Goal: Task Accomplishment & Management: Manage account settings

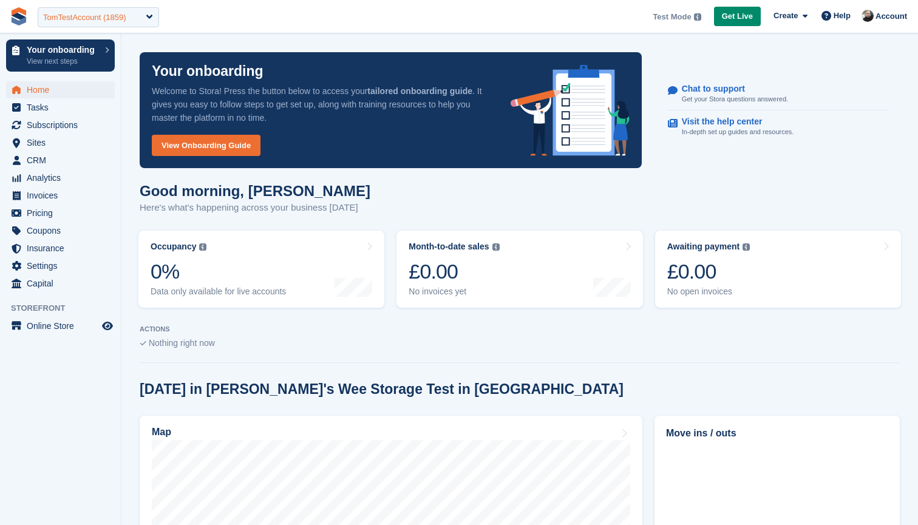
click at [86, 21] on div "TomTestAccount (1859)" at bounding box center [84, 18] width 83 height 12
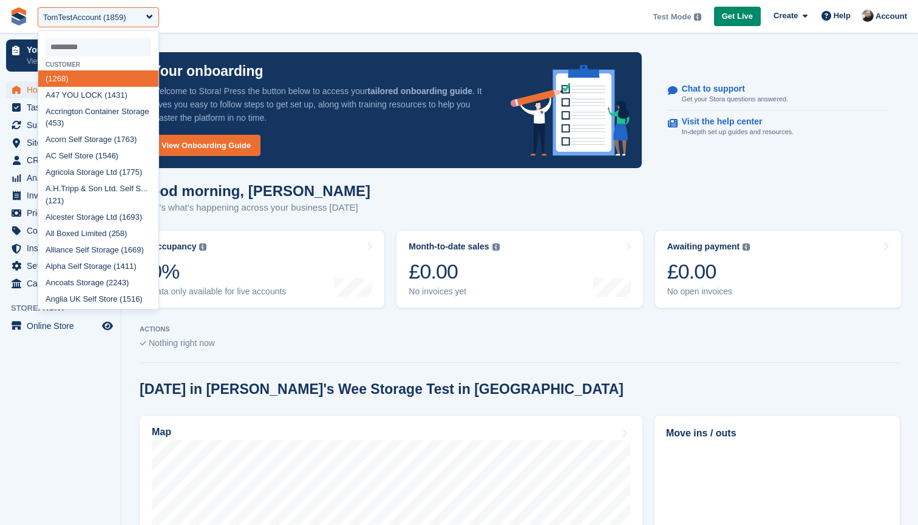
click at [92, 45] on input "select-one" at bounding box center [99, 47] width 106 height 18
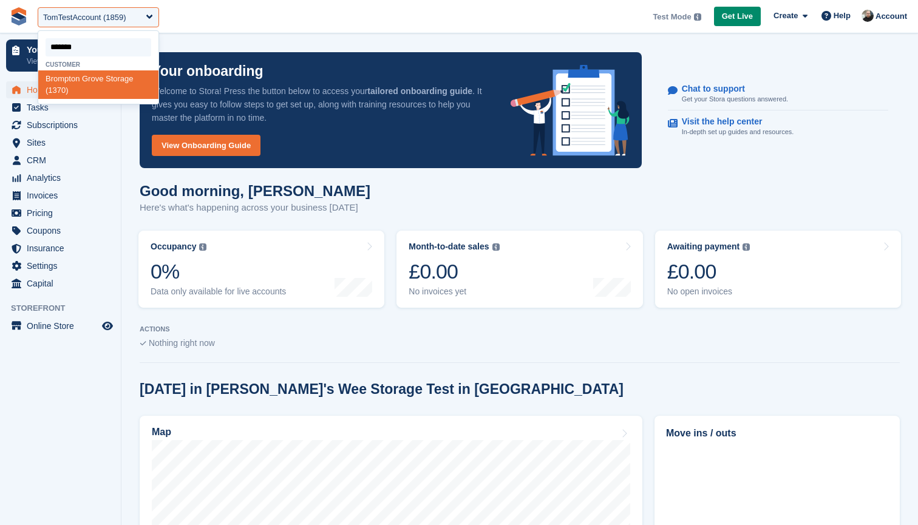
type input "********"
click at [95, 77] on div "Brompton Grove Storage (1370)" at bounding box center [98, 84] width 120 height 29
select select "****"
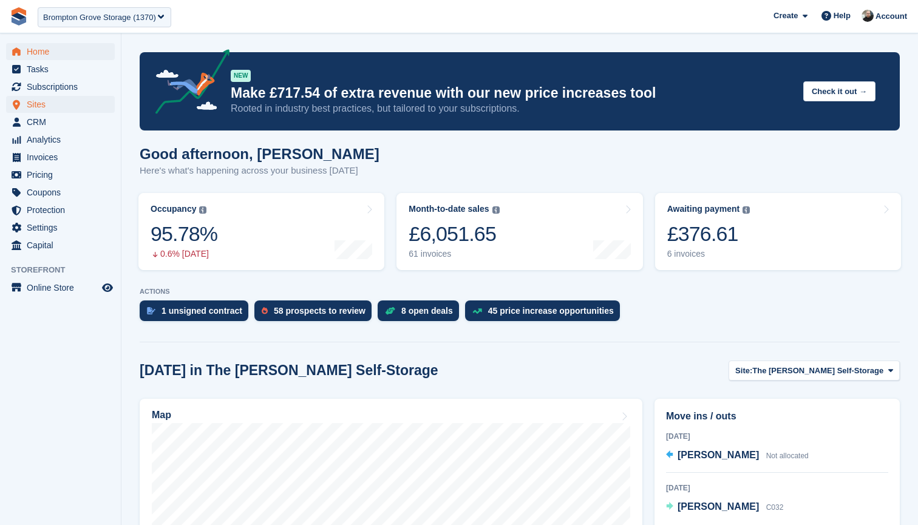
click at [49, 106] on span "Sites" at bounding box center [63, 104] width 73 height 17
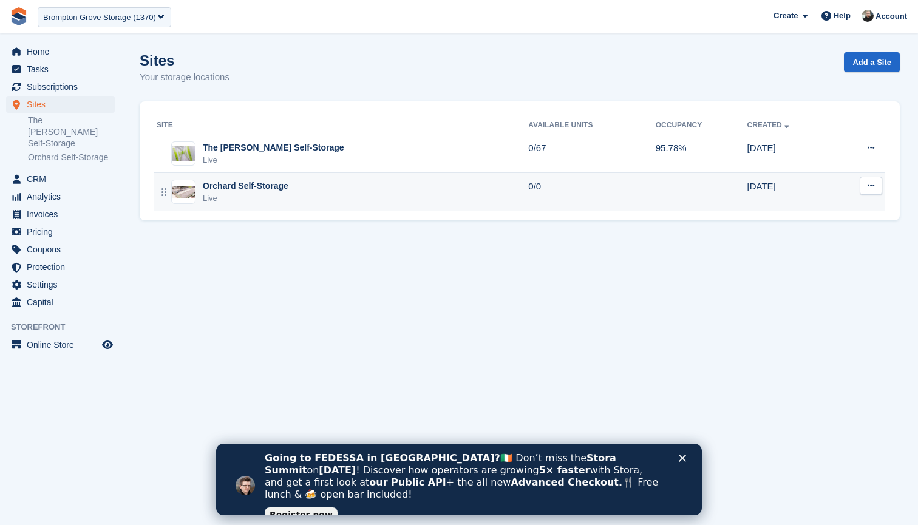
click at [348, 186] on div "Orchard Self-Storage Live" at bounding box center [343, 192] width 372 height 25
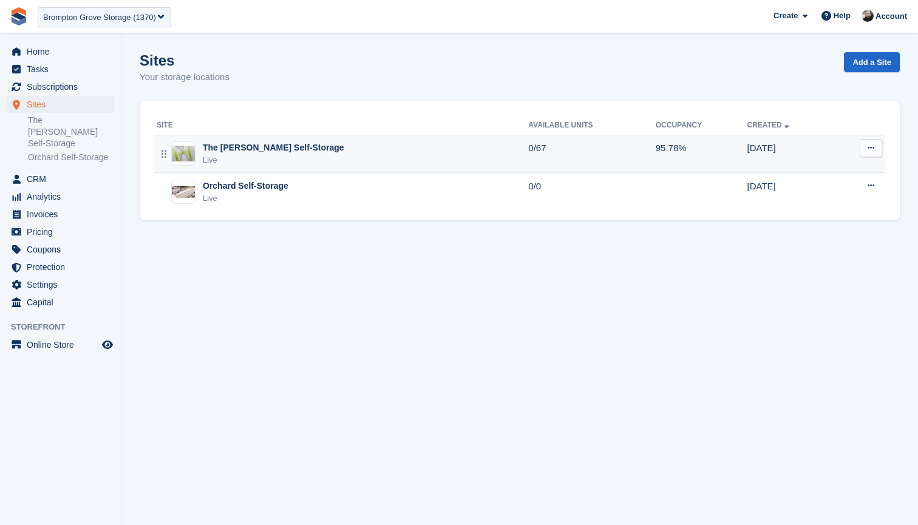
click at [274, 150] on div "The [PERSON_NAME] Self-Storage" at bounding box center [274, 148] width 142 height 13
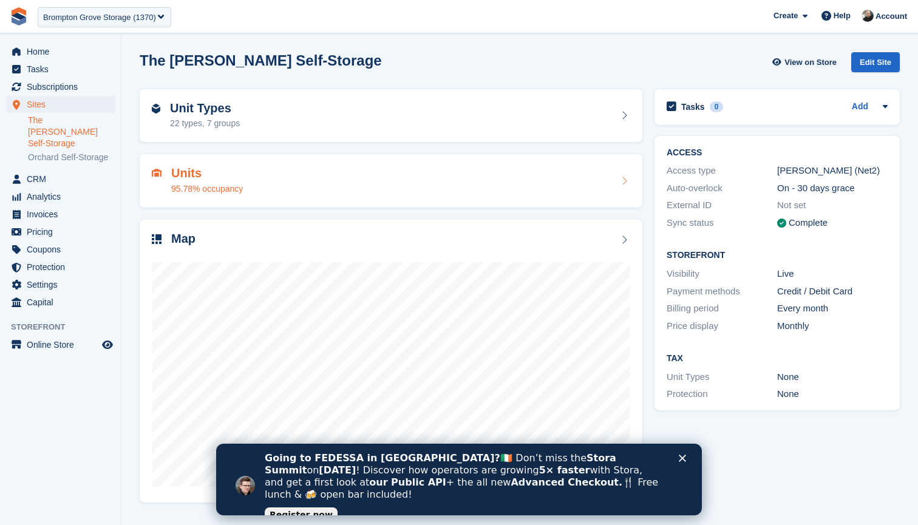
click at [301, 162] on div "Units 95.78% occupancy" at bounding box center [391, 180] width 503 height 53
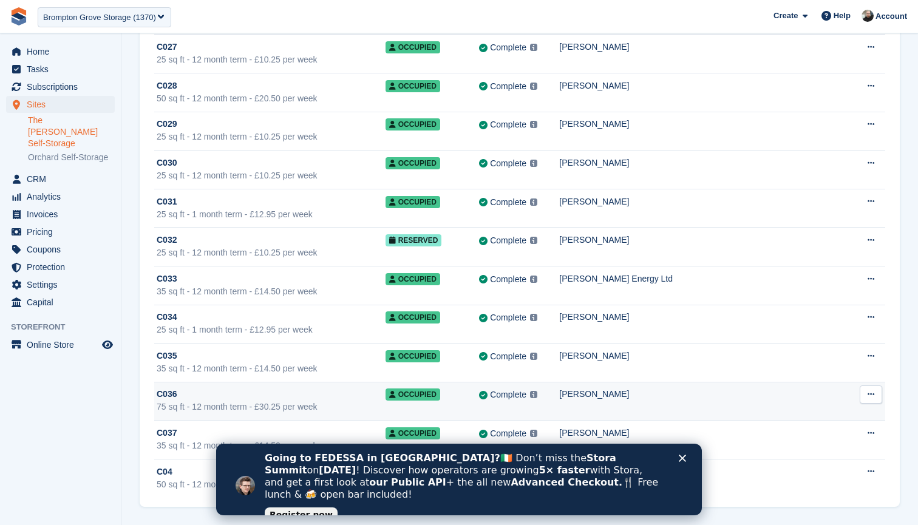
scroll to position [2243, 0]
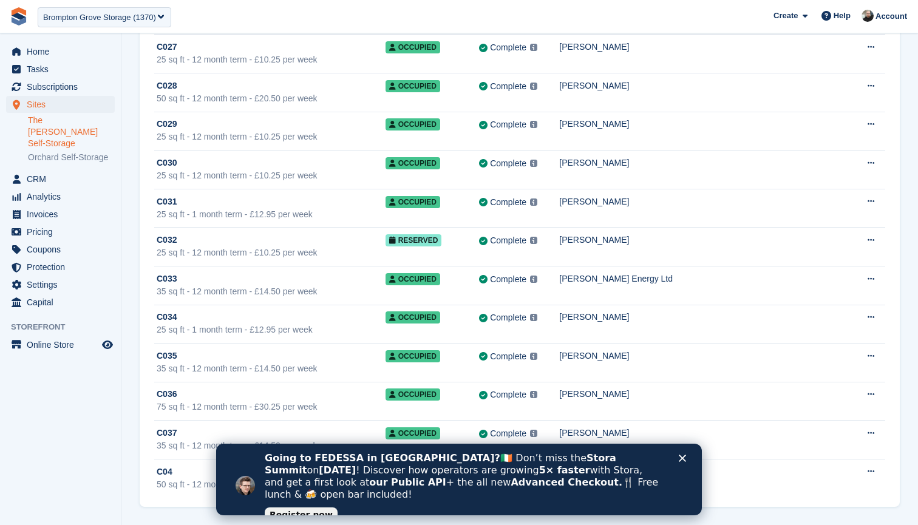
click at [683, 459] on polygon "Close" at bounding box center [682, 458] width 7 height 7
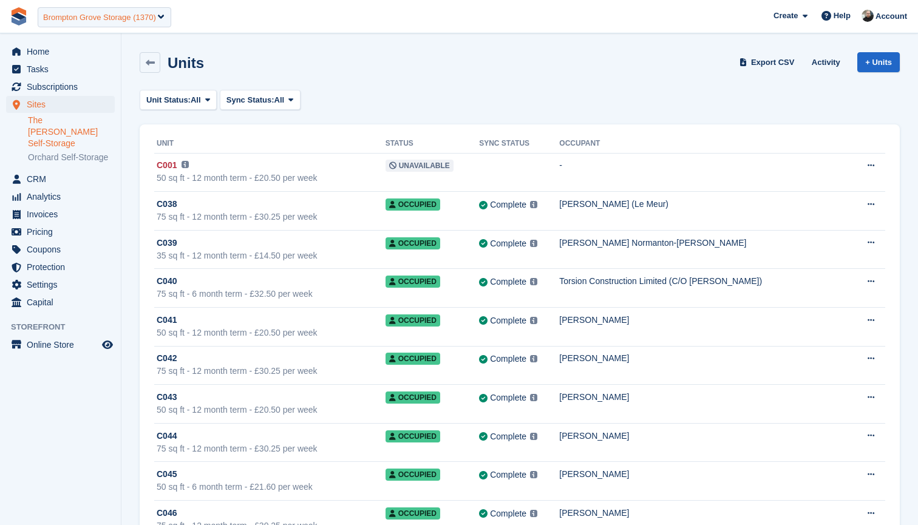
scroll to position [0, 0]
click at [98, 15] on div "Brompton Grove Storage (1370)" at bounding box center [99, 18] width 113 height 12
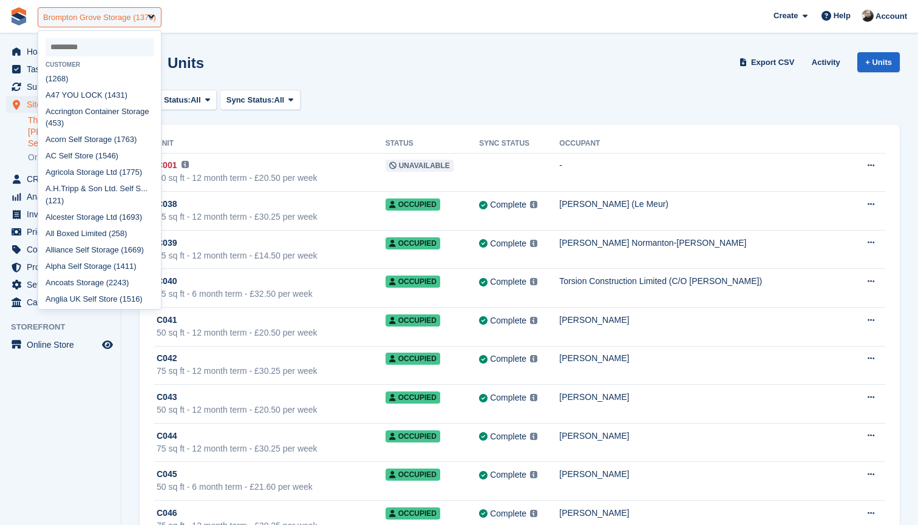
scroll to position [618, 0]
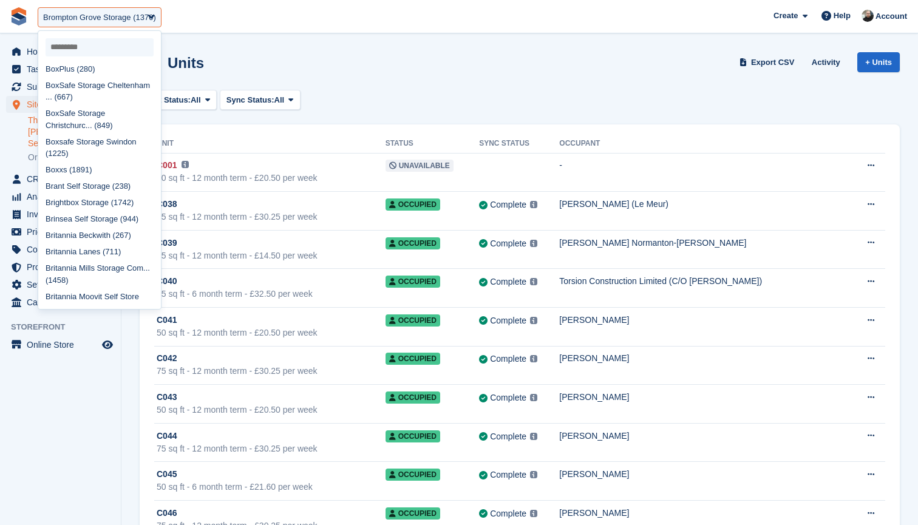
click at [72, 44] on input "select-one" at bounding box center [100, 47] width 108 height 18
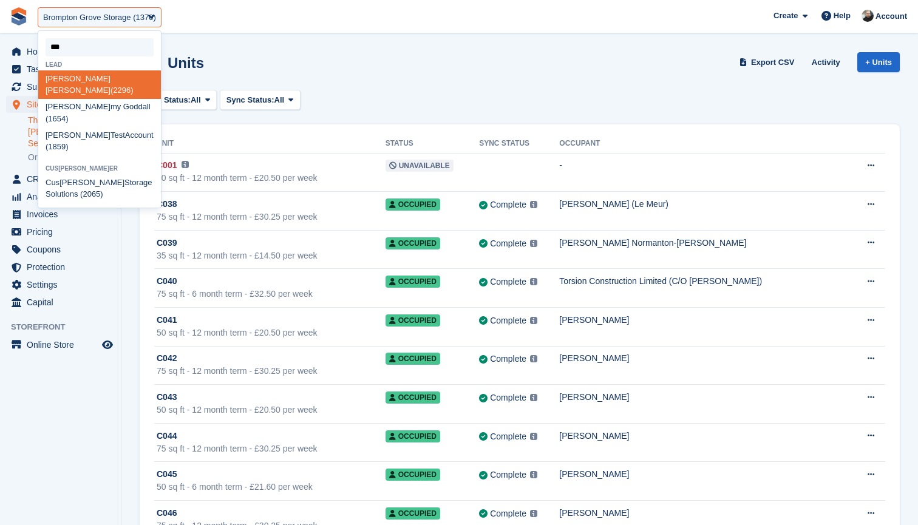
scroll to position [0, 0]
type input "*"
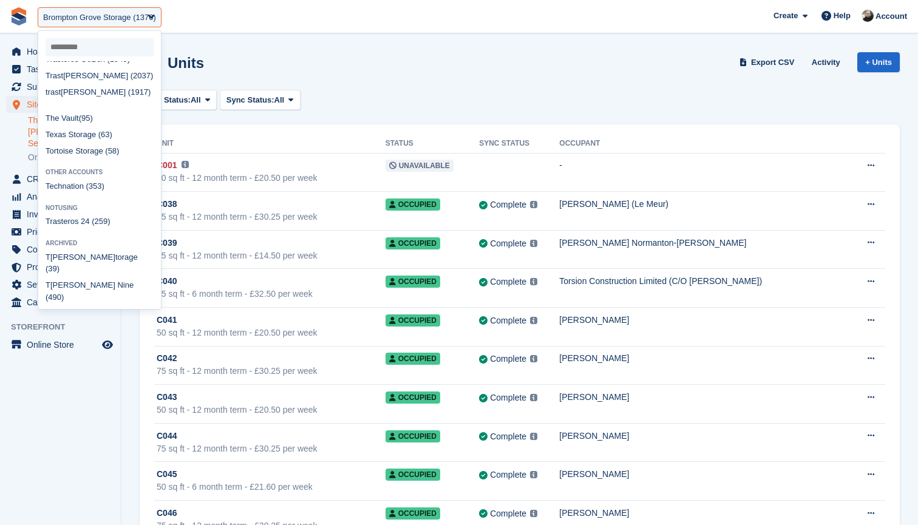
select select
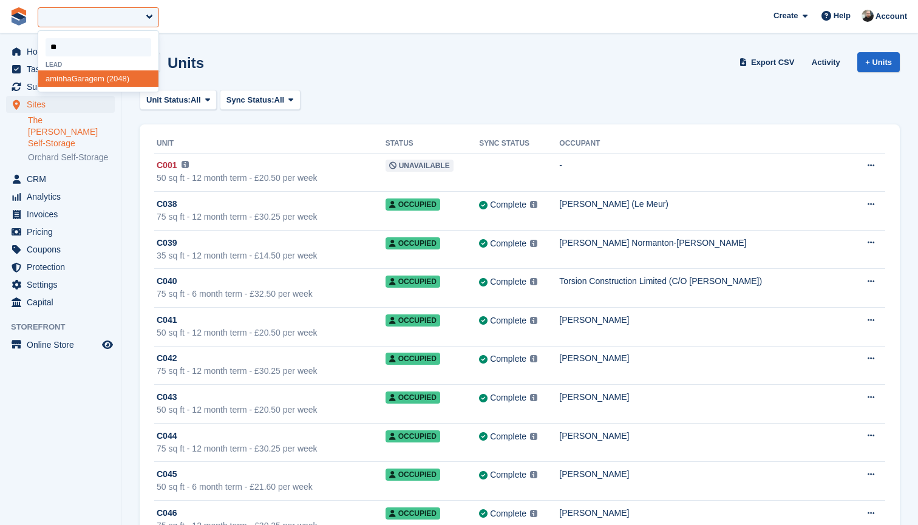
type input "*"
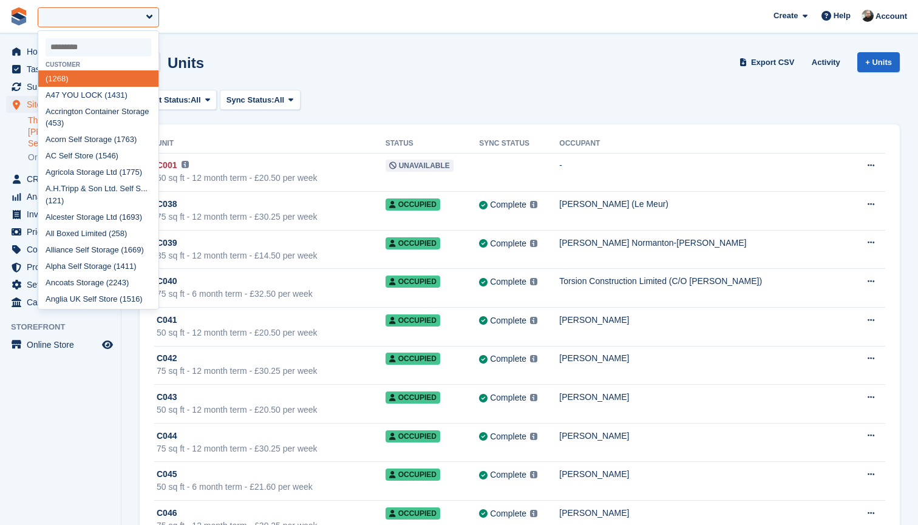
click at [80, 39] on input "select-one" at bounding box center [99, 47] width 106 height 18
click at [89, 43] on input "select-one" at bounding box center [99, 47] width 106 height 18
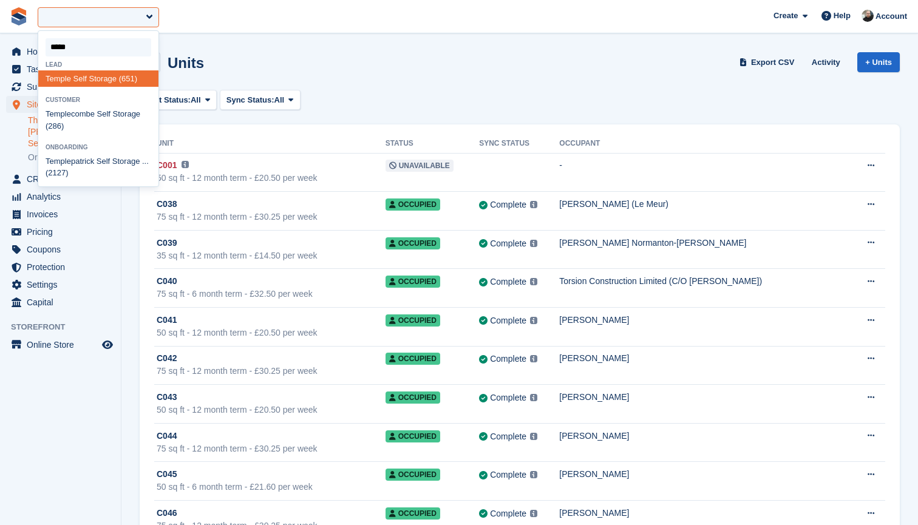
type input "******"
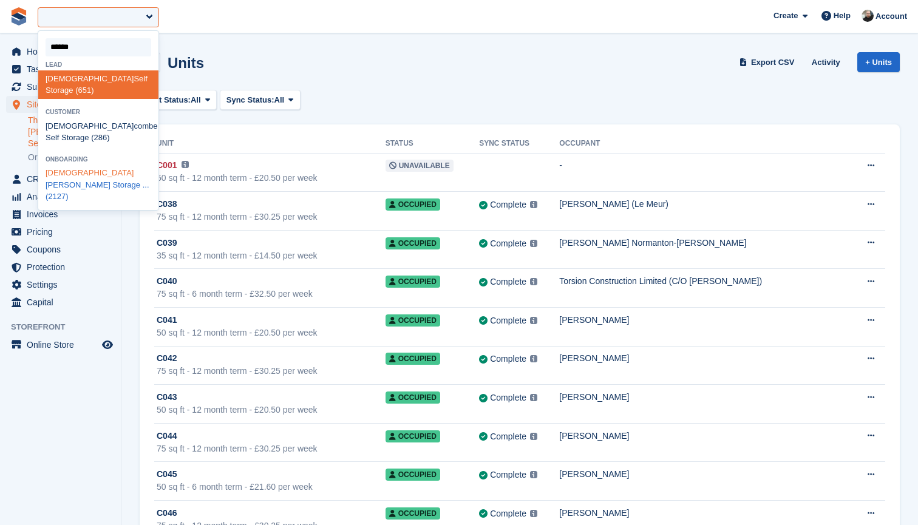
click at [89, 165] on div "Temple patrick Self Storage ... (2127)" at bounding box center [98, 185] width 120 height 40
select select "****"
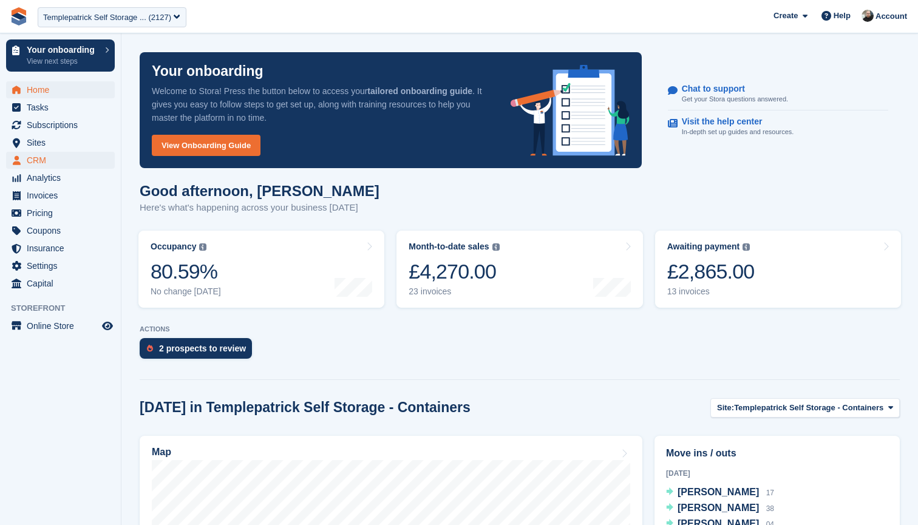
click at [41, 157] on span "CRM" at bounding box center [63, 160] width 73 height 17
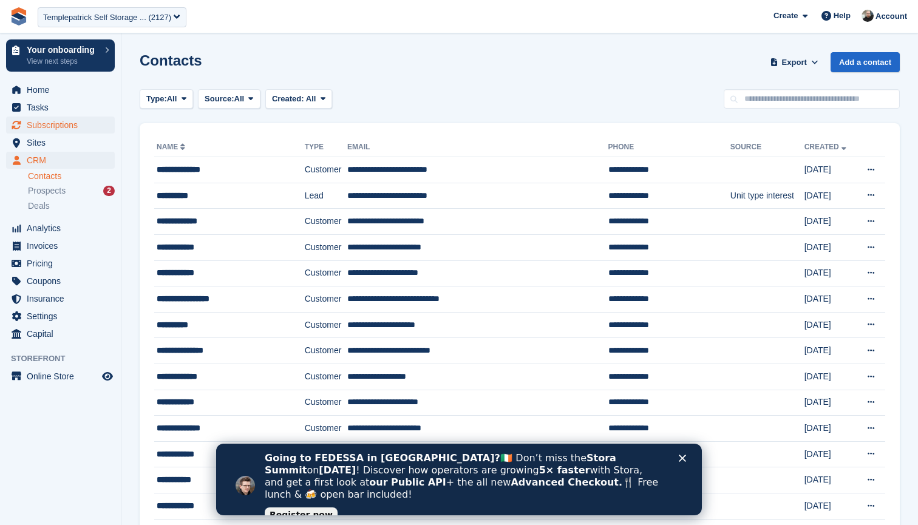
click at [73, 121] on span "Subscriptions" at bounding box center [63, 125] width 73 height 17
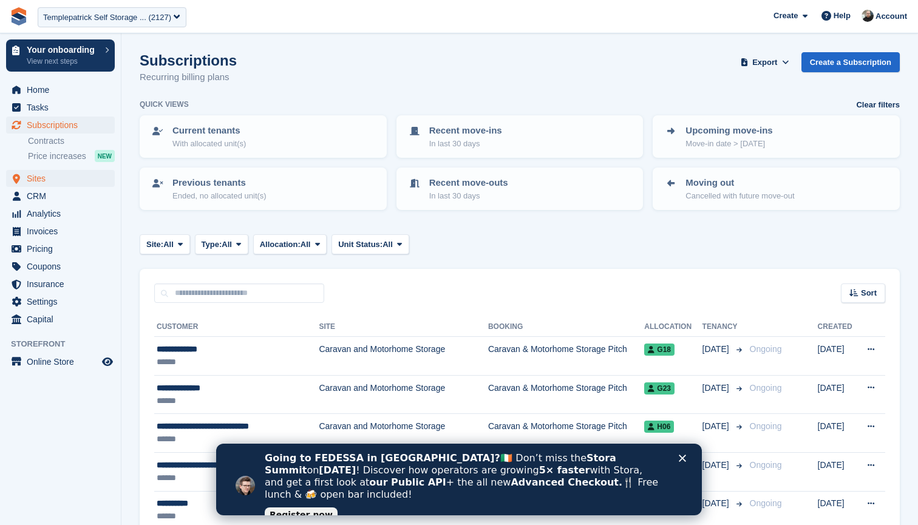
click at [58, 177] on span "Sites" at bounding box center [63, 178] width 73 height 17
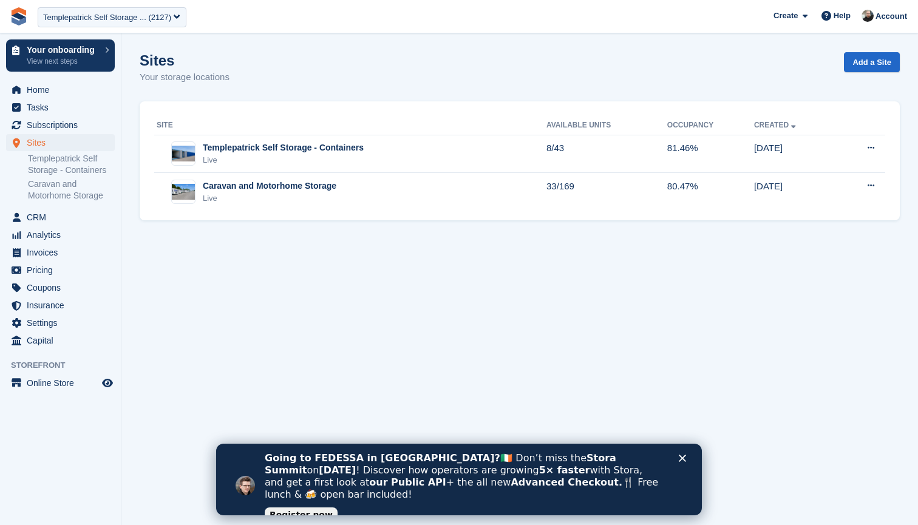
click at [260, 45] on section "Sites Your storage locations Add a Site Site Available Units Occupancy Created …" at bounding box center [519, 262] width 797 height 525
click at [457, 55] on div "Sites Your storage locations Add a Site" at bounding box center [520, 75] width 760 height 47
click at [456, 57] on div "Sites Your storage locations Add a Site" at bounding box center [520, 75] width 760 height 47
drag, startPoint x: 737, startPoint y: 2, endPoint x: 456, endPoint y: 64, distance: 288.6
click at [456, 64] on div "Sites Your storage locations Add a Site" at bounding box center [520, 75] width 760 height 47
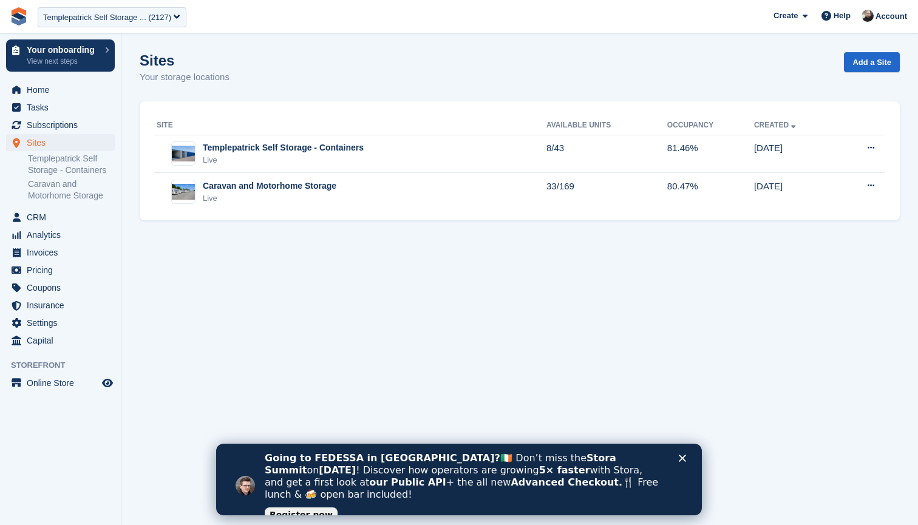
click at [457, 59] on div "Sites Your storage locations Add a Site" at bounding box center [520, 75] width 760 height 47
click at [457, 58] on div "Sites Your storage locations Add a Site" at bounding box center [520, 75] width 760 height 47
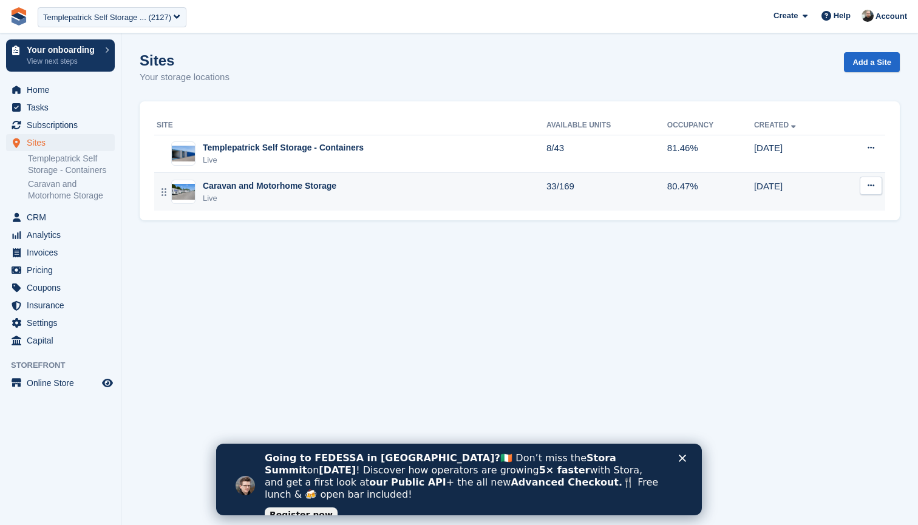
click at [250, 187] on div "Caravan and Motorhome Storage" at bounding box center [270, 186] width 134 height 13
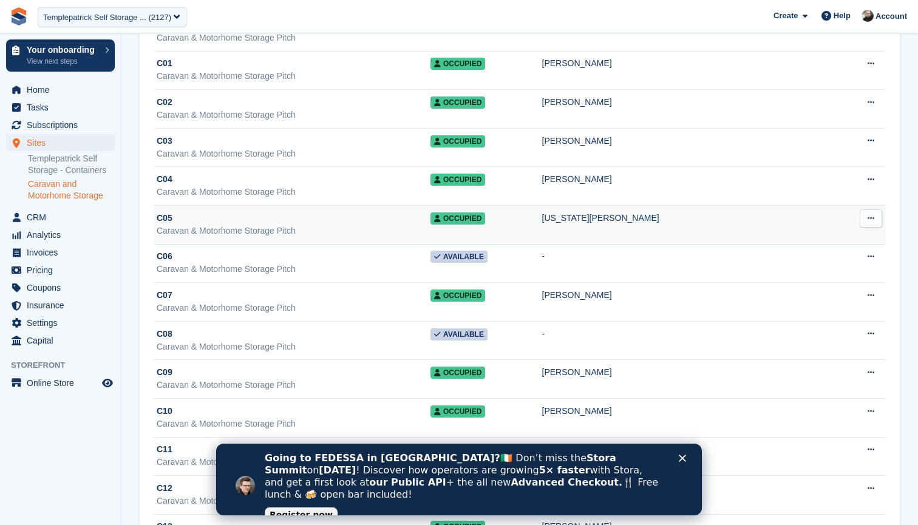
scroll to position [893, 0]
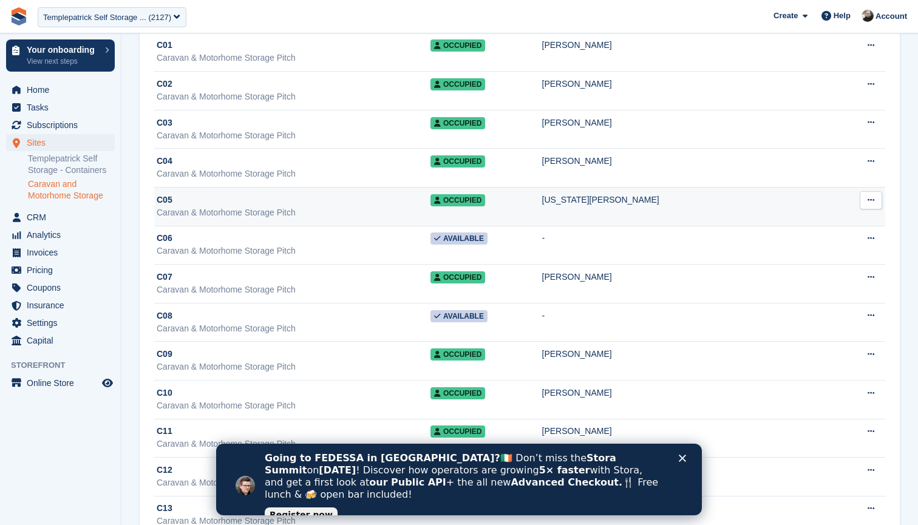
click at [328, 203] on div "C05" at bounding box center [294, 200] width 274 height 13
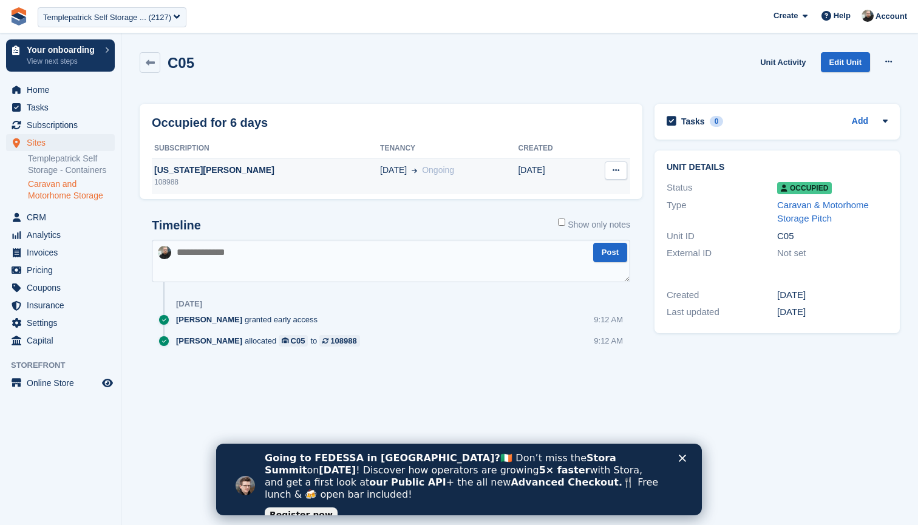
click at [200, 173] on div "Georgia McMullan" at bounding box center [266, 170] width 228 height 13
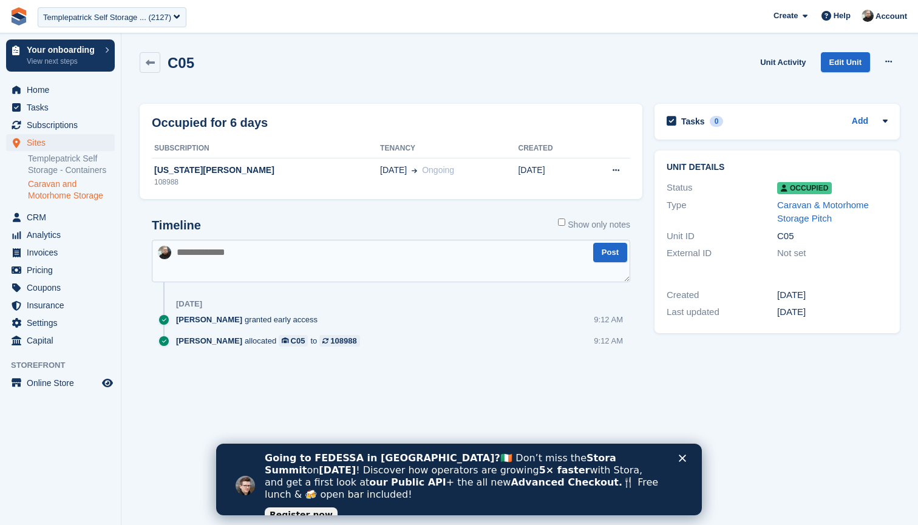
click at [56, 196] on link "Caravan and Motorhome Storage" at bounding box center [71, 190] width 87 height 23
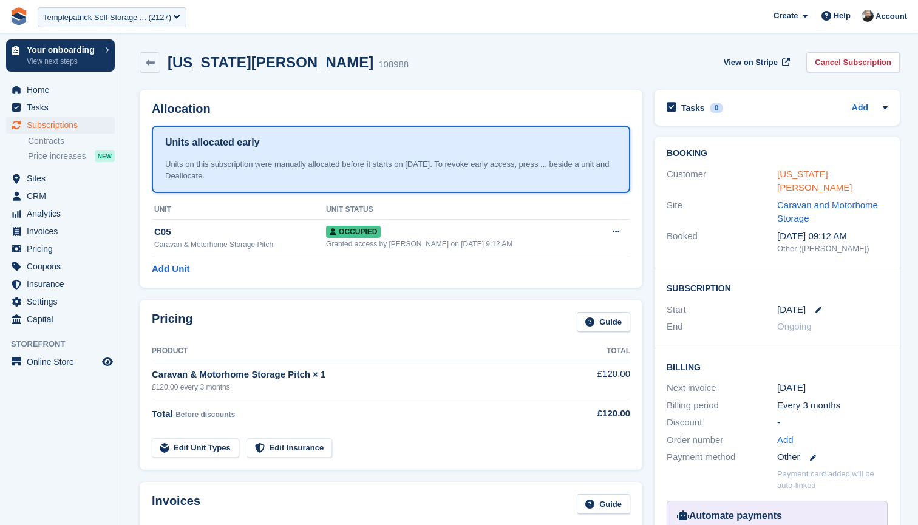
click at [803, 169] on link "Georgia McMullan" at bounding box center [814, 181] width 75 height 24
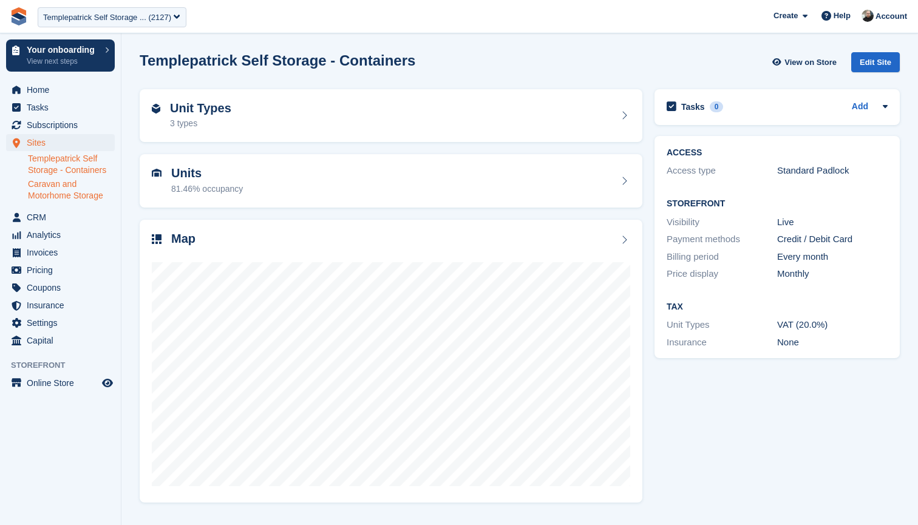
click at [56, 183] on link "Caravan and Motorhome Storage" at bounding box center [71, 190] width 87 height 23
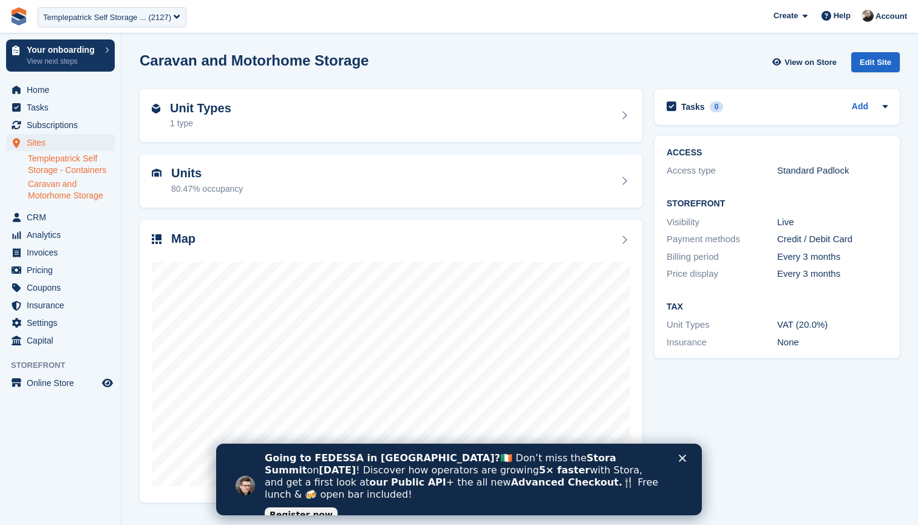
click at [53, 159] on link "Templepatrick Self Storage - Containers" at bounding box center [71, 164] width 87 height 23
click at [309, 179] on div "Units 81.46% occupancy" at bounding box center [391, 180] width 479 height 29
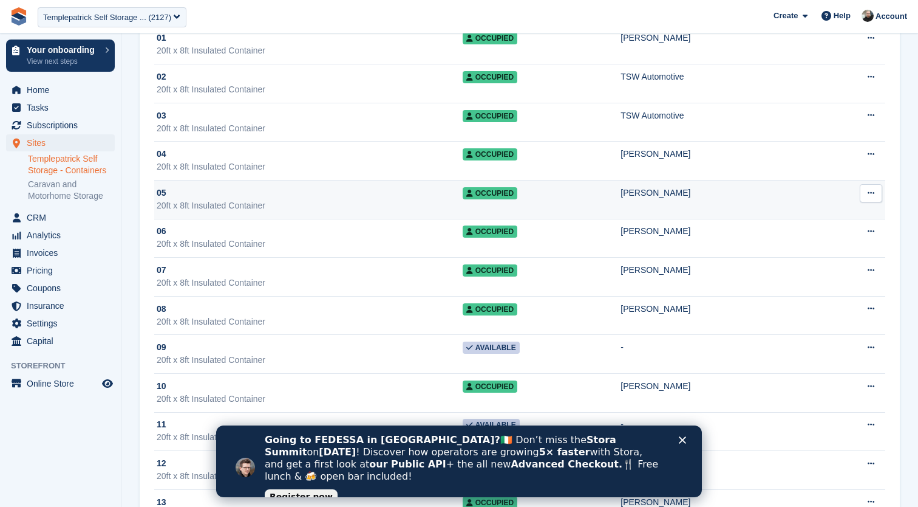
scroll to position [900, 0]
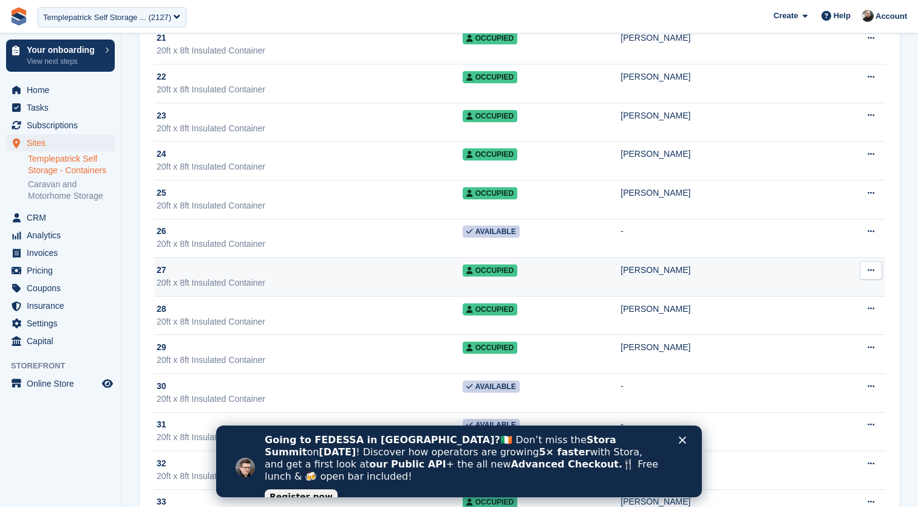
click at [621, 270] on div "[PERSON_NAME]" at bounding box center [718, 270] width 194 height 13
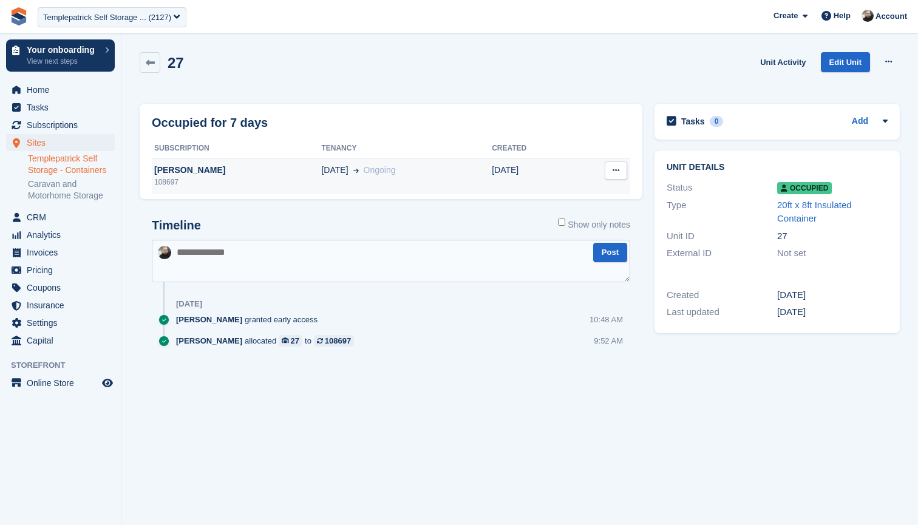
click at [364, 172] on span "Ongoing" at bounding box center [380, 170] width 32 height 10
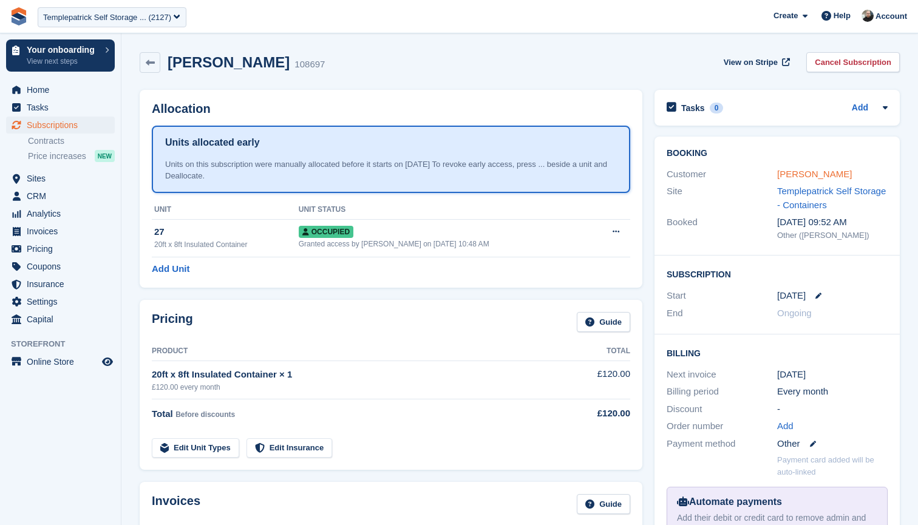
click at [796, 175] on link "[PERSON_NAME]" at bounding box center [814, 174] width 75 height 10
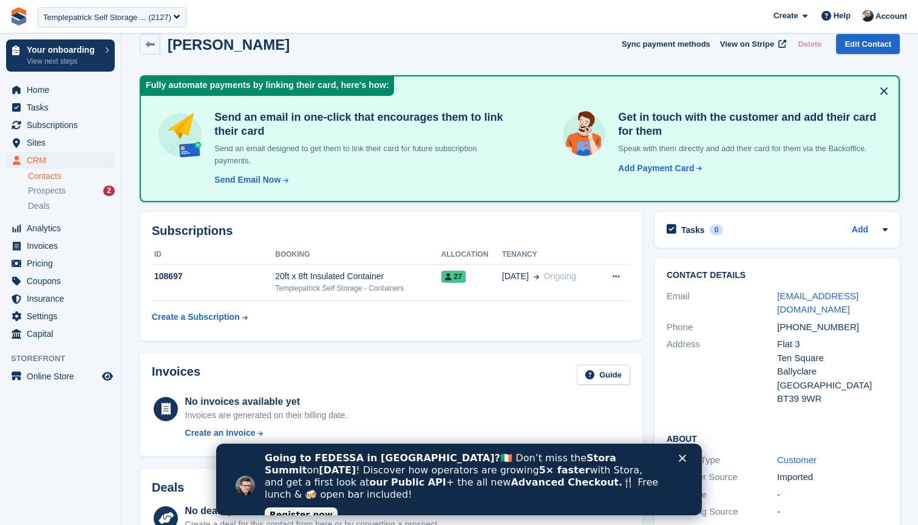
scroll to position [36, 0]
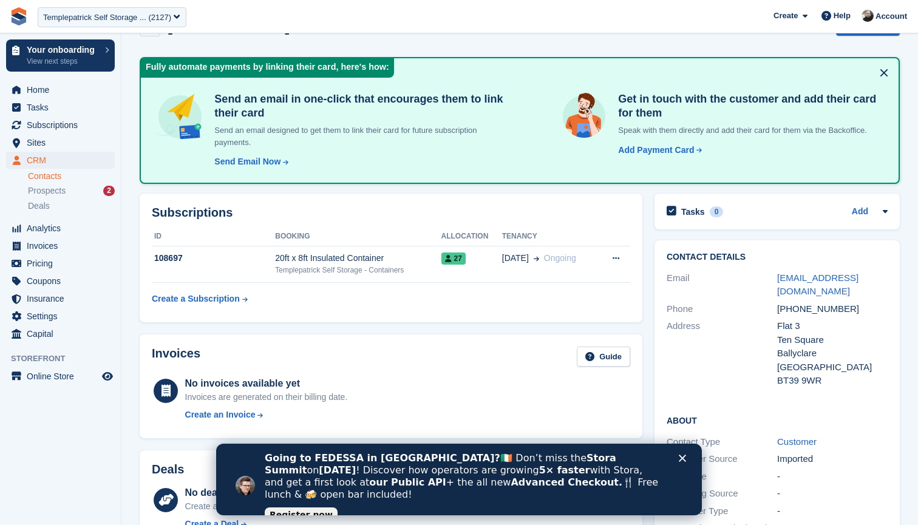
click at [307, 206] on h2 "Subscriptions" at bounding box center [391, 213] width 479 height 14
drag, startPoint x: 260, startPoint y: 207, endPoint x: 197, endPoint y: 202, distance: 63.4
click at [41, 157] on span "CRM" at bounding box center [63, 160] width 73 height 17
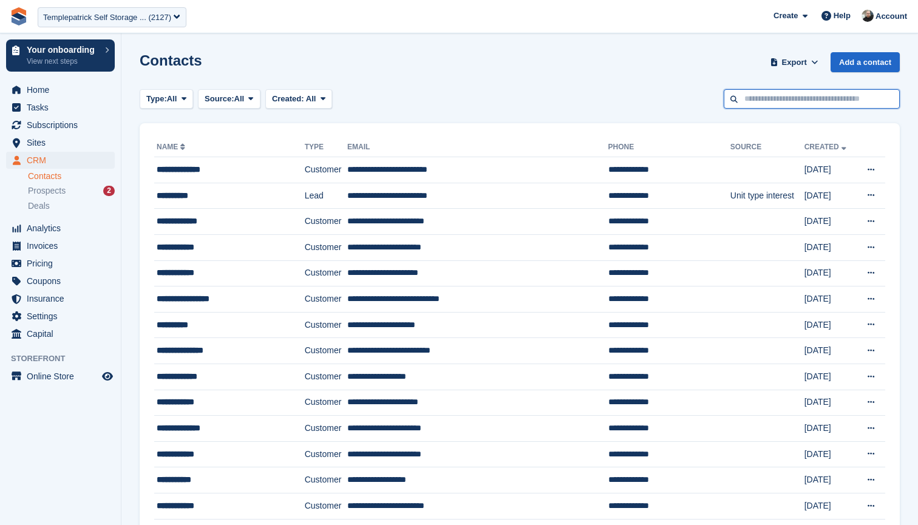
click at [796, 98] on input "text" at bounding box center [812, 99] width 176 height 20
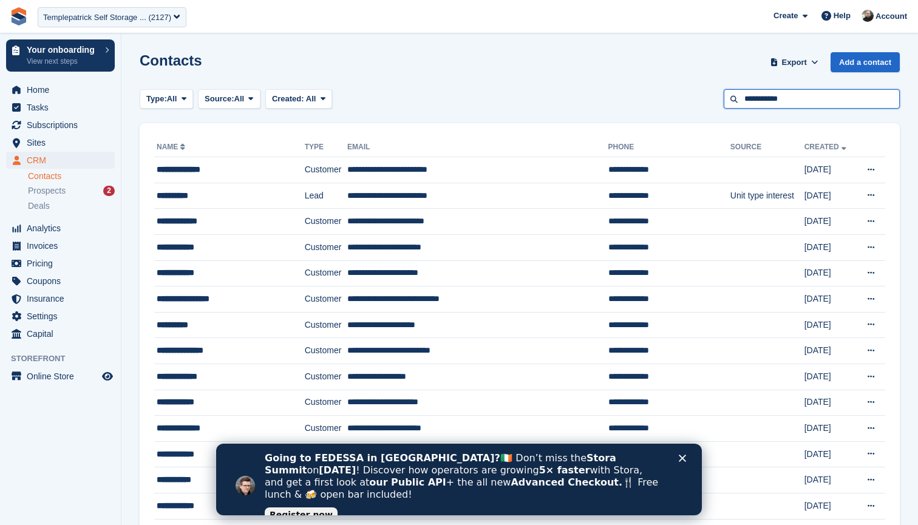
type input "**********"
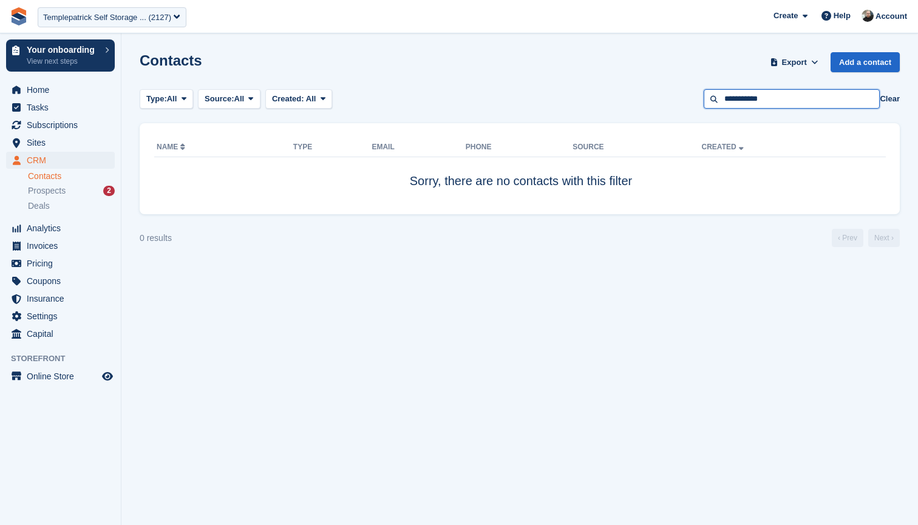
click at [784, 101] on input "**********" at bounding box center [792, 99] width 176 height 20
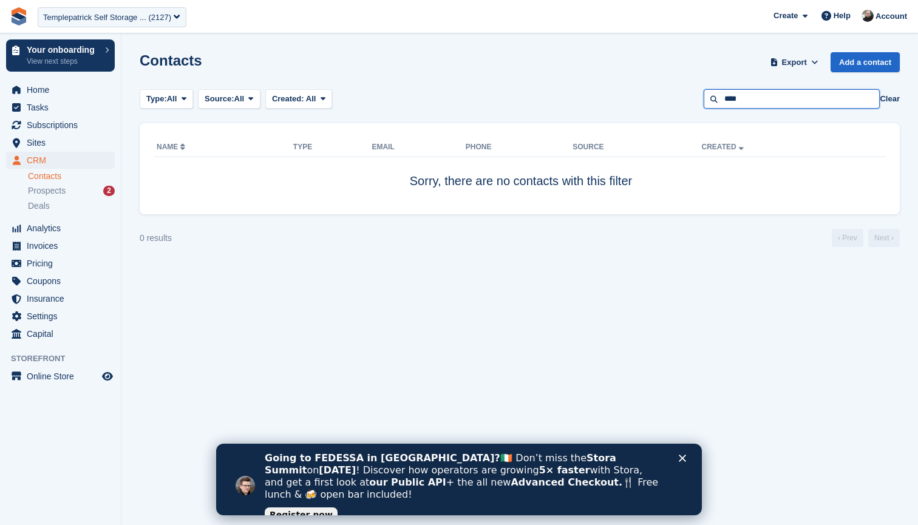
type input "****"
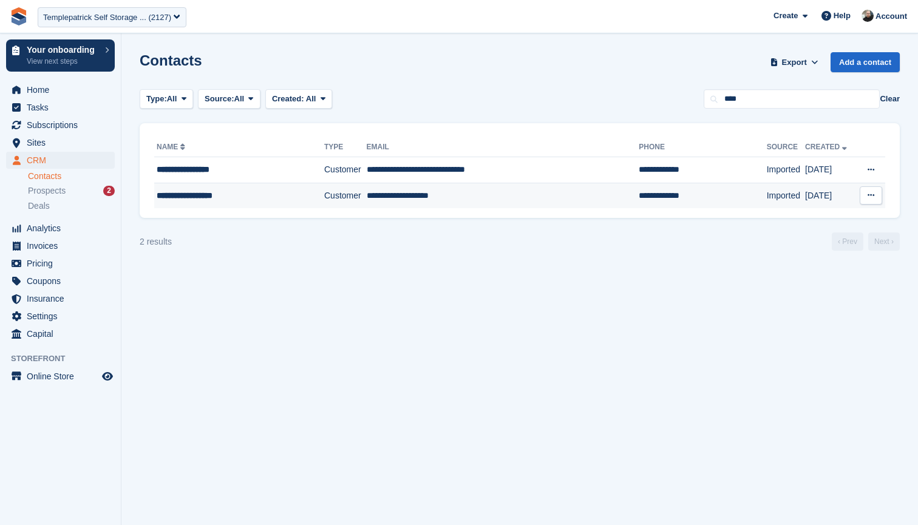
click at [228, 200] on div "**********" at bounding box center [230, 196] width 146 height 13
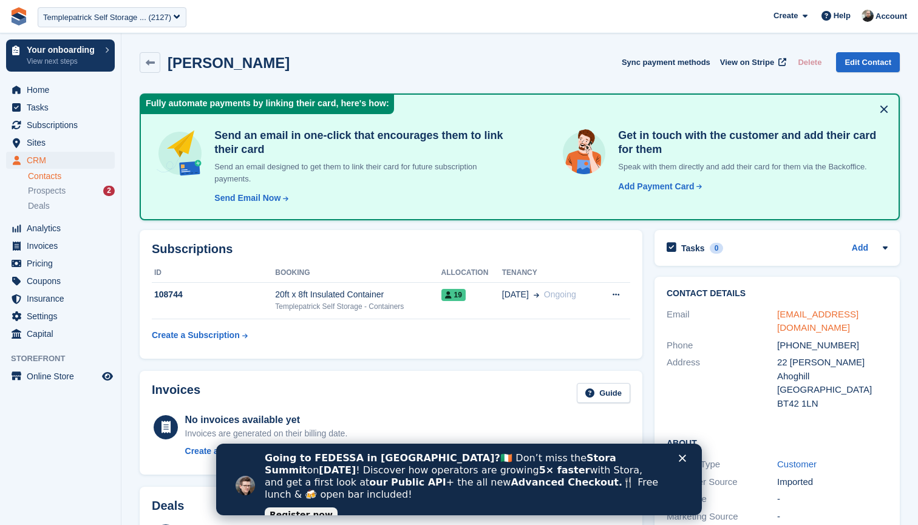
click at [819, 313] on link "gordon3231@gmail.com" at bounding box center [817, 321] width 81 height 24
click at [835, 356] on div "22 Laural Pk" at bounding box center [832, 363] width 111 height 14
drag, startPoint x: 886, startPoint y: 315, endPoint x: 778, endPoint y: 310, distance: 107.6
click at [779, 310] on div "gordon3231@gmail.com" at bounding box center [832, 321] width 111 height 27
copy link "gordon3231@gmail.com"
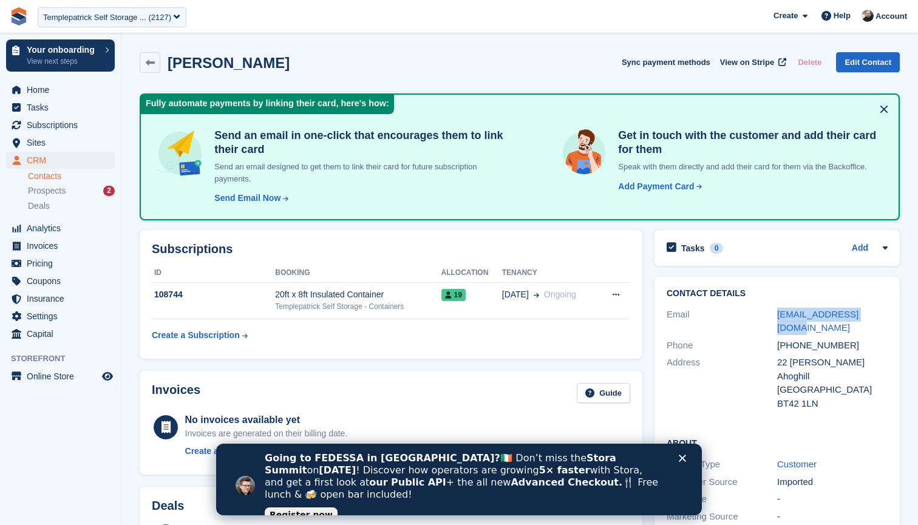
click at [397, 248] on h2 "Subscriptions" at bounding box center [391, 249] width 479 height 14
click at [41, 157] on span "CRM" at bounding box center [63, 160] width 73 height 17
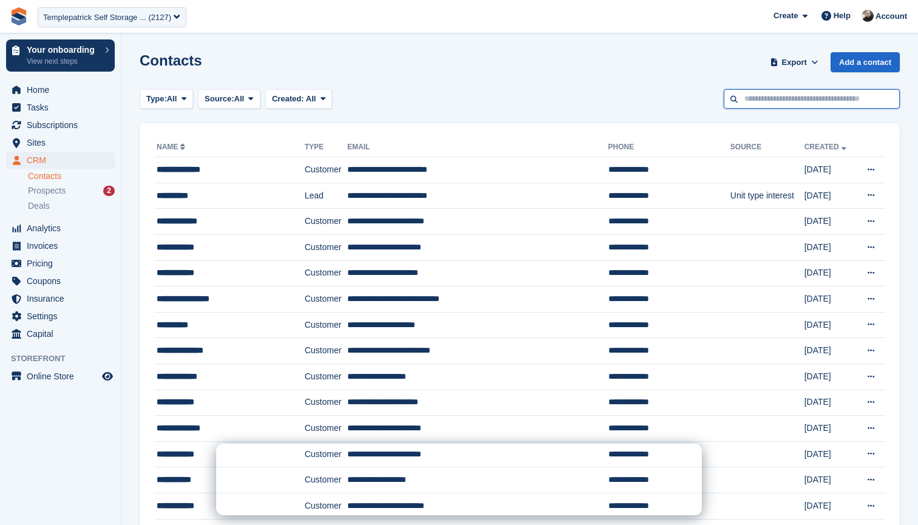
click at [776, 91] on input "text" at bounding box center [812, 99] width 176 height 20
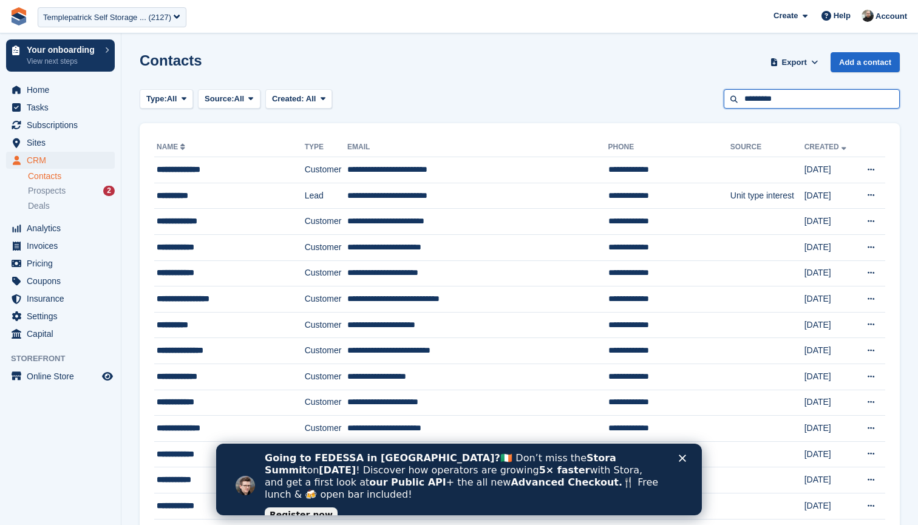
type input "*********"
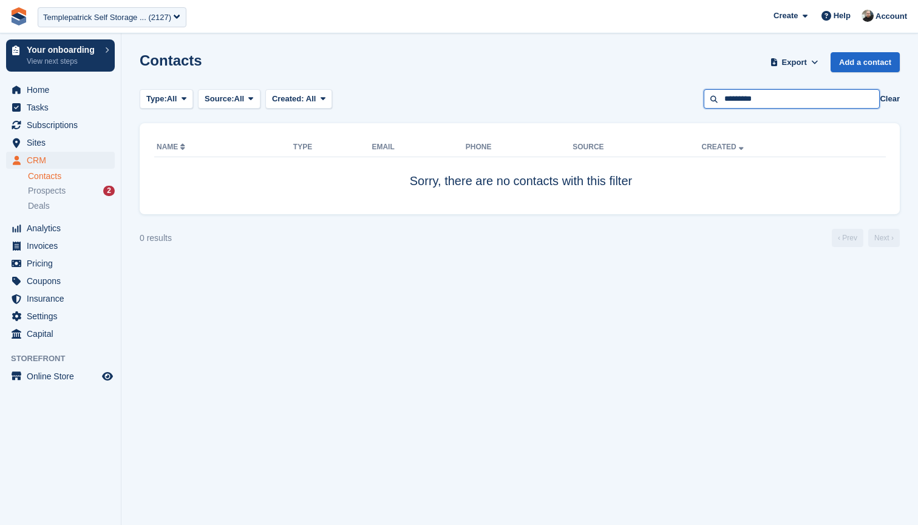
click at [835, 100] on input "*********" at bounding box center [792, 99] width 176 height 20
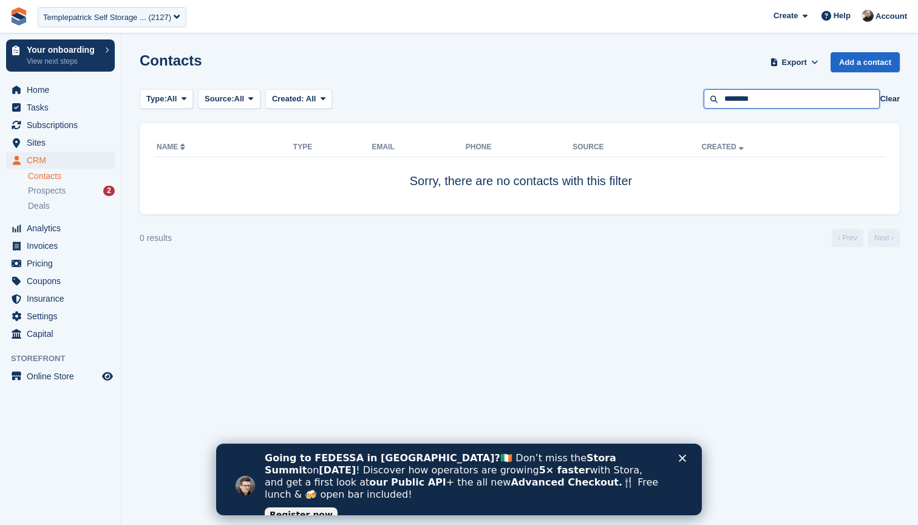
type input "********"
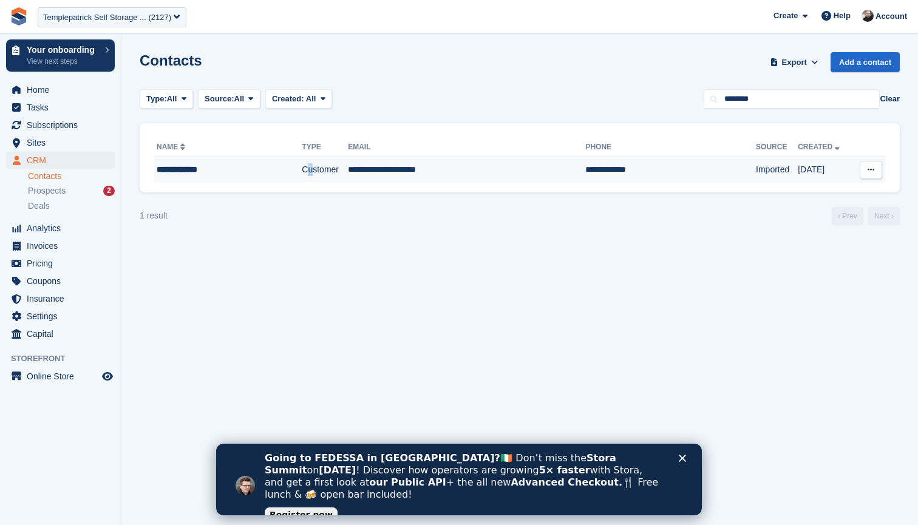
click at [302, 174] on td "Customer" at bounding box center [325, 170] width 46 height 26
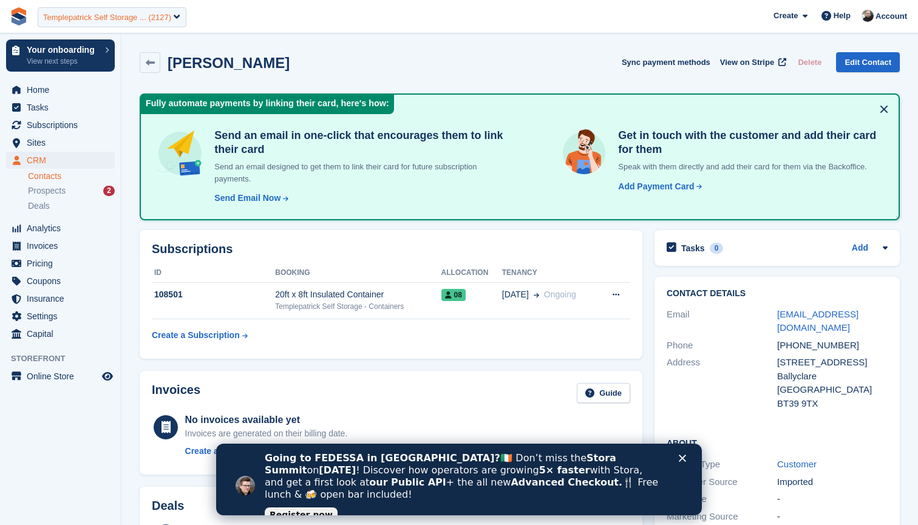
click at [135, 18] on div "Templepatrick Self Storage ... (2127)" at bounding box center [107, 18] width 128 height 12
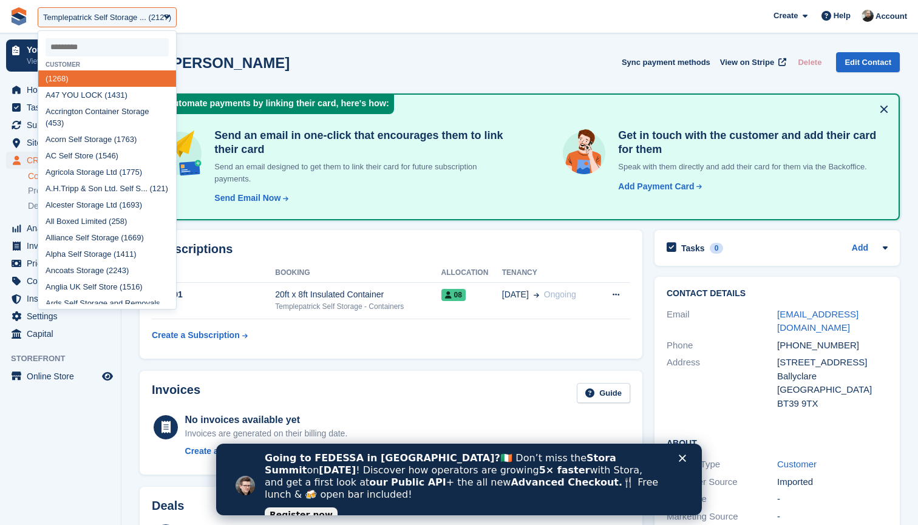
click at [132, 45] on input "select-one" at bounding box center [107, 47] width 123 height 18
type input "***"
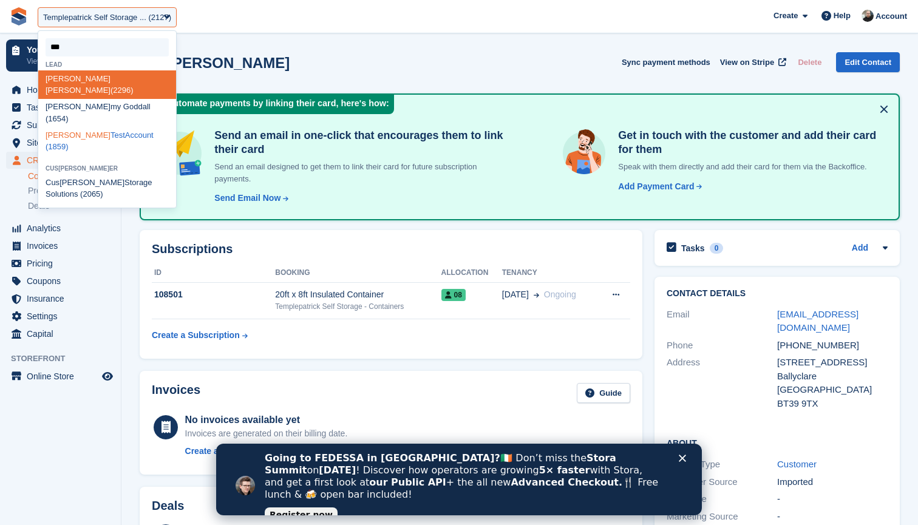
click at [89, 127] on div "Tom TestAccount (1859)" at bounding box center [107, 141] width 138 height 29
select select "****"
